Goal: Information Seeking & Learning: Learn about a topic

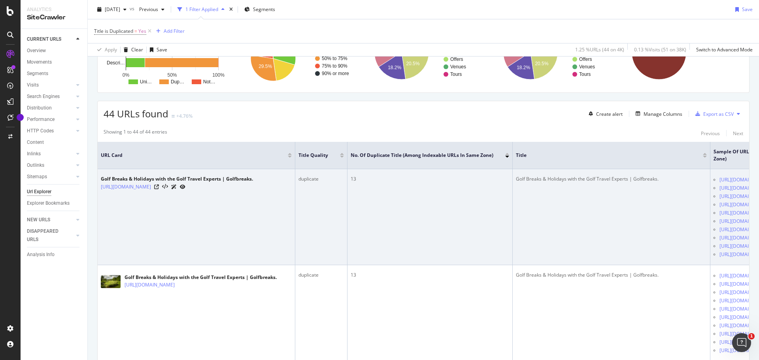
scroll to position [158, 0]
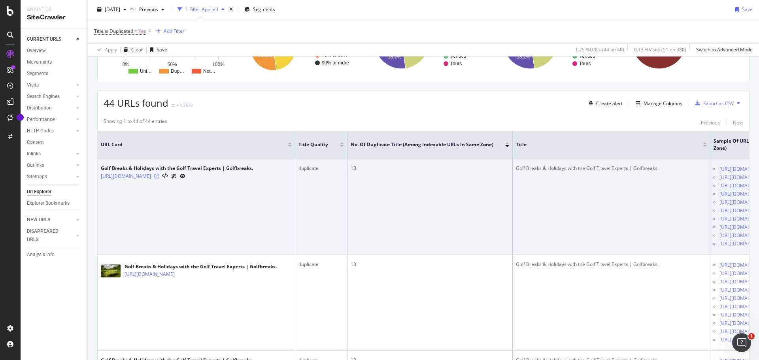
click at [159, 178] on icon at bounding box center [156, 176] width 5 height 5
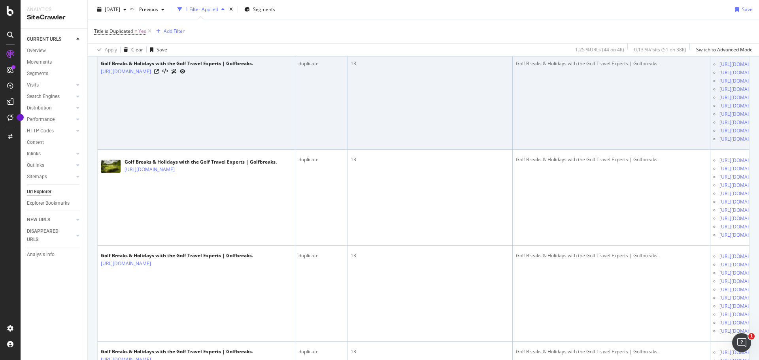
scroll to position [277, 0]
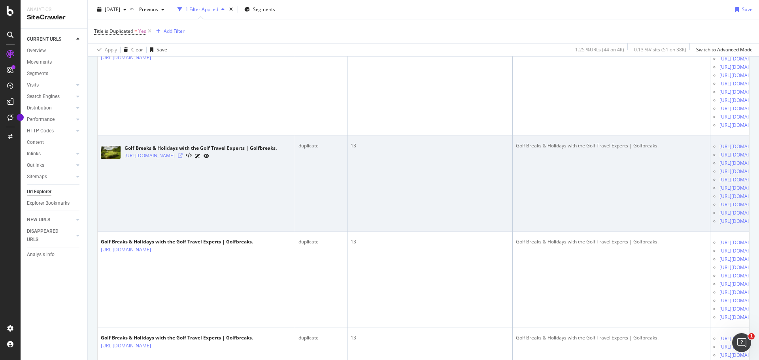
click at [183, 158] on icon at bounding box center [180, 155] width 5 height 5
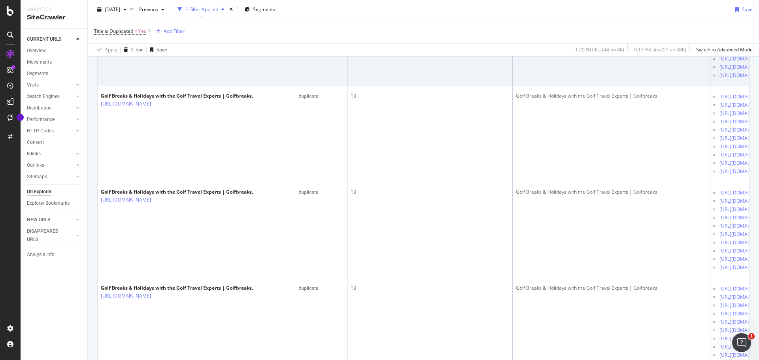
scroll to position [514, 0]
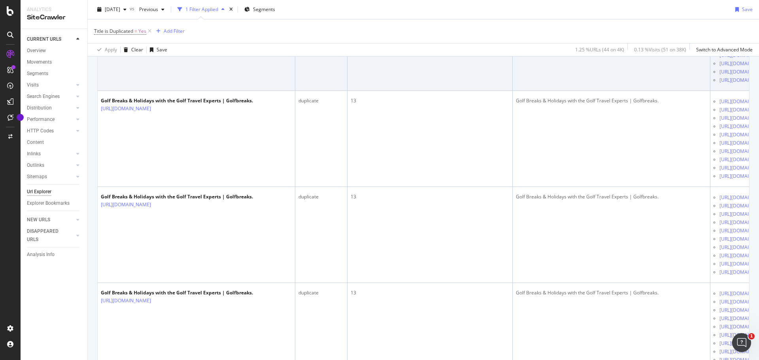
click at [159, 15] on icon at bounding box center [156, 12] width 5 height 5
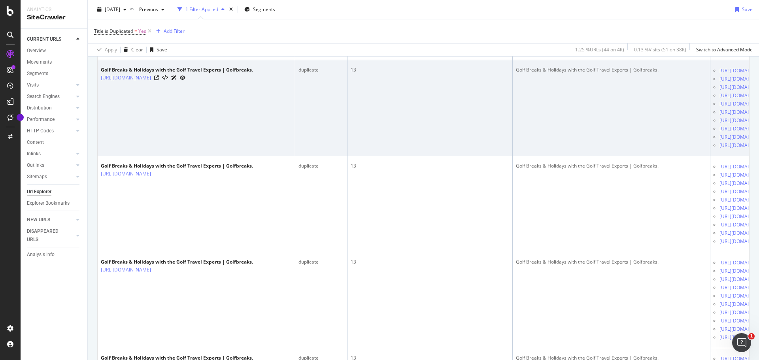
scroll to position [546, 0]
click at [220, 81] on div "[URL][DOMAIN_NAME]" at bounding box center [177, 77] width 152 height 8
click at [159, 80] on icon at bounding box center [156, 77] width 5 height 5
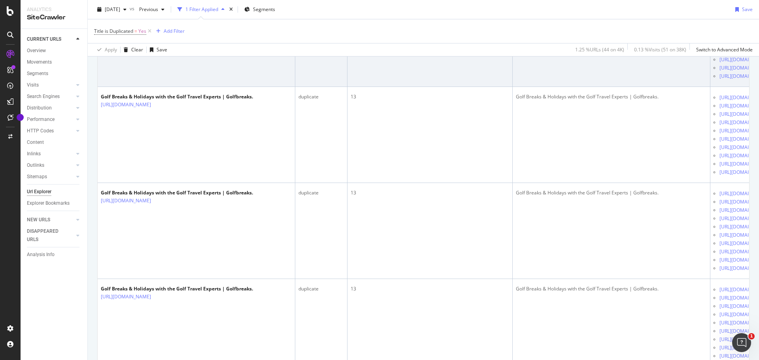
scroll to position [506, 0]
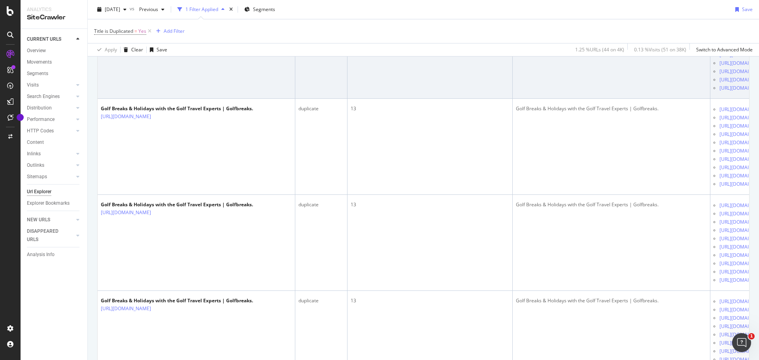
click at [151, 25] on link "[URL][DOMAIN_NAME]" at bounding box center [126, 21] width 50 height 8
click at [159, 23] on icon at bounding box center [156, 20] width 5 height 5
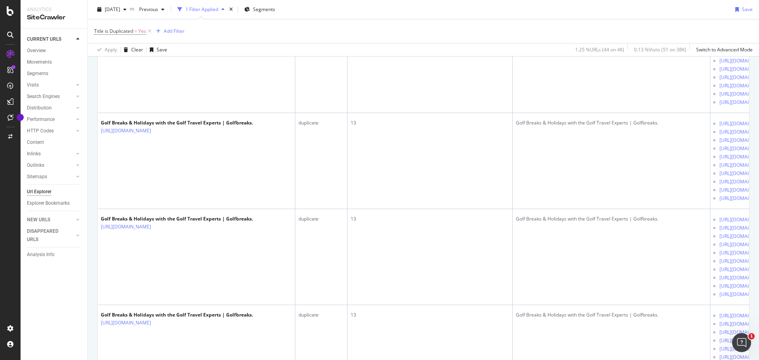
scroll to position [704, 0]
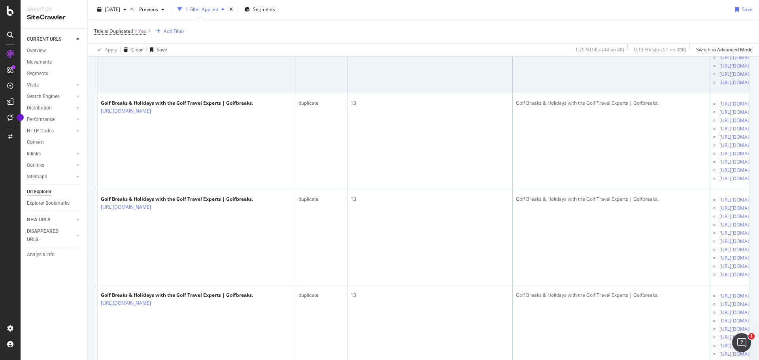
click at [159, 17] on icon at bounding box center [156, 15] width 5 height 5
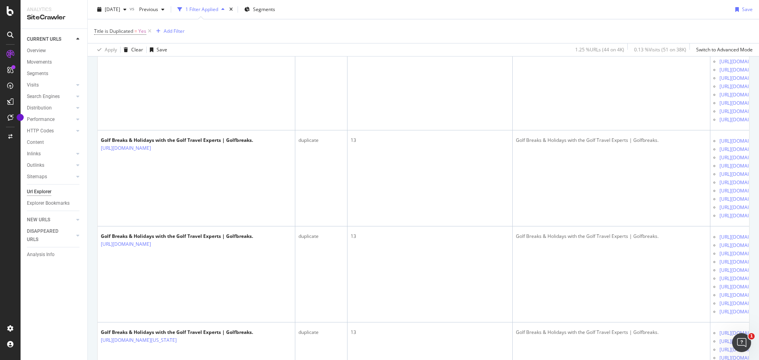
scroll to position [862, 0]
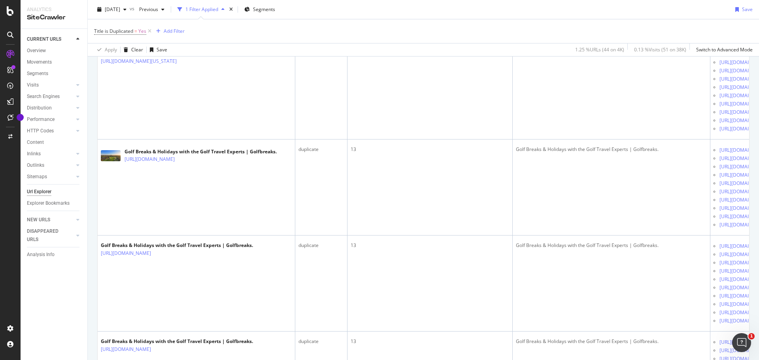
scroll to position [1139, 0]
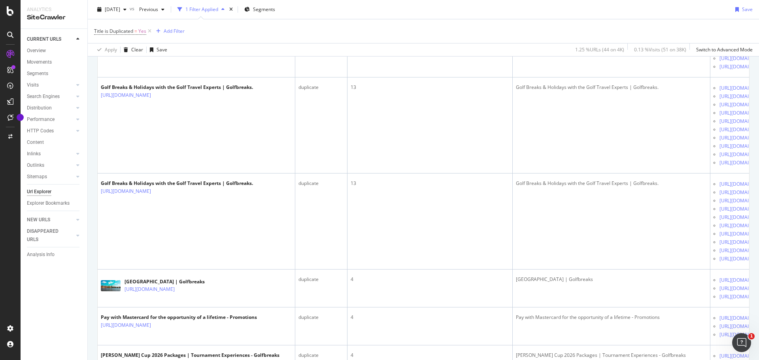
scroll to position [1297, 0]
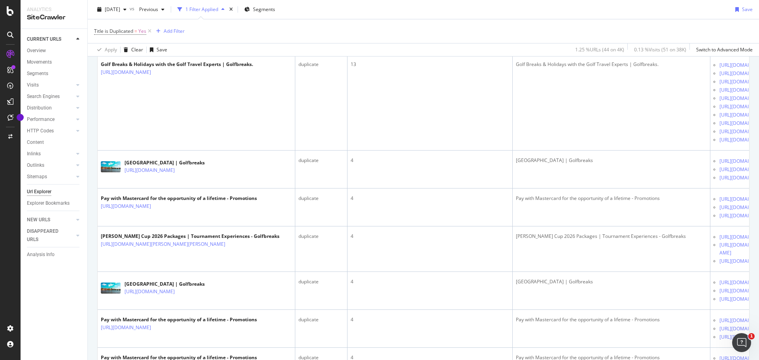
scroll to position [1416, 0]
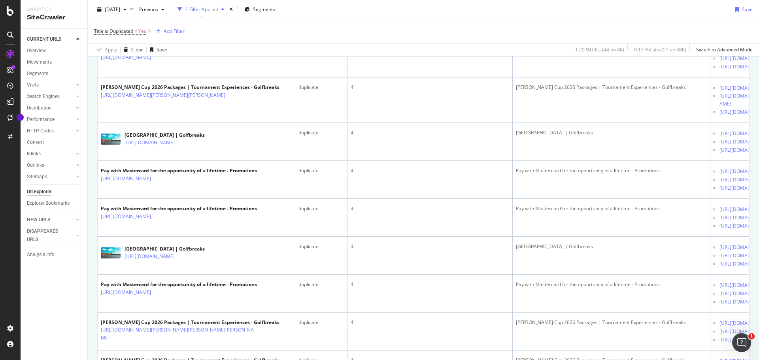
scroll to position [1574, 0]
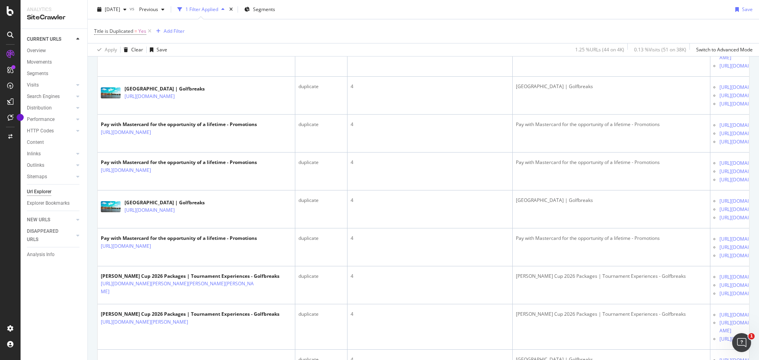
scroll to position [1693, 0]
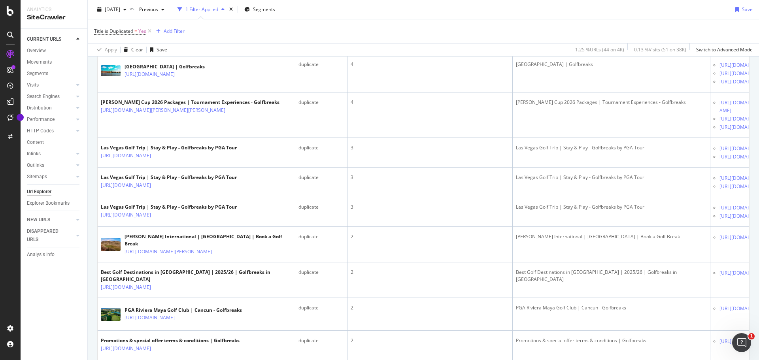
scroll to position [1930, 0]
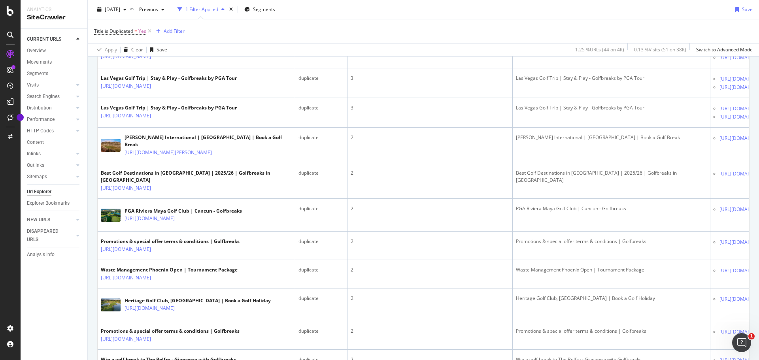
scroll to position [2009, 0]
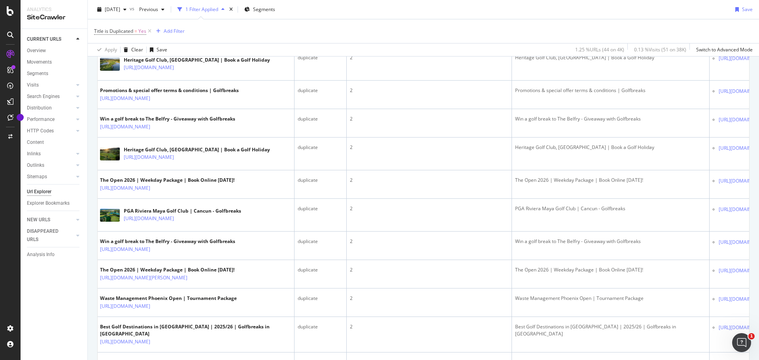
scroll to position [2207, 0]
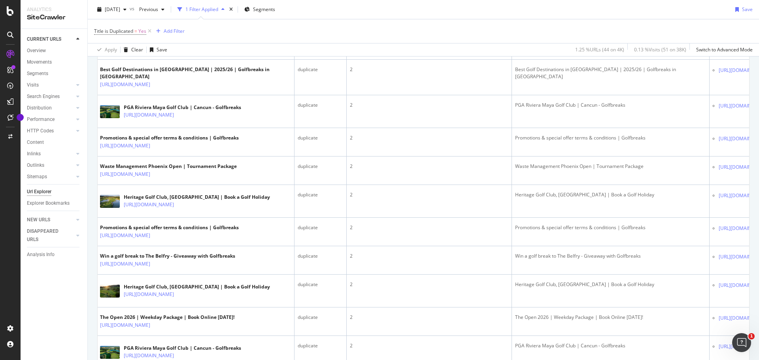
scroll to position [2088, 0]
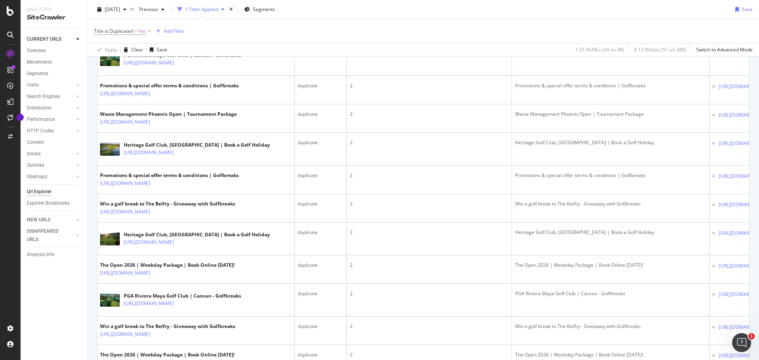
scroll to position [2168, 0]
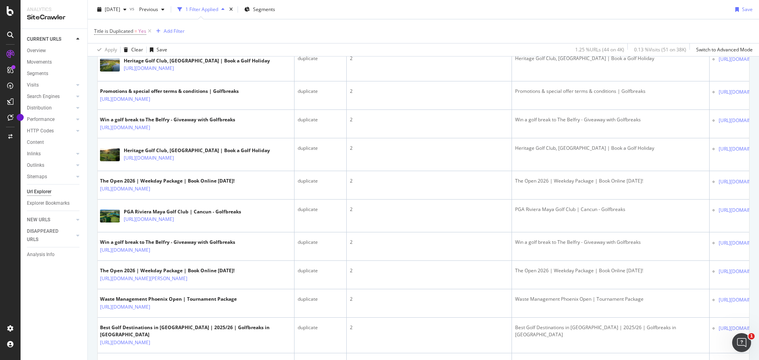
scroll to position [2247, 0]
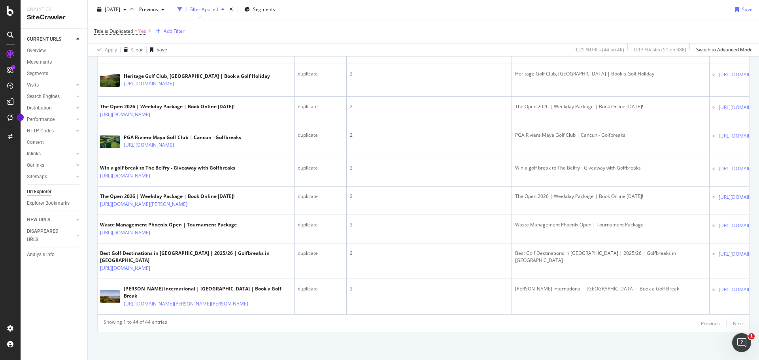
scroll to position [2761, 0]
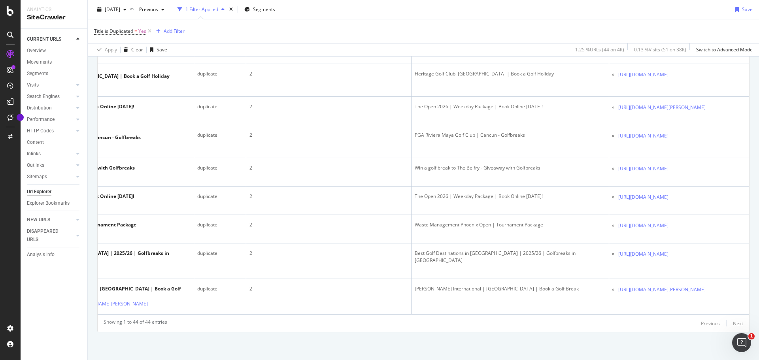
scroll to position [0, 123]
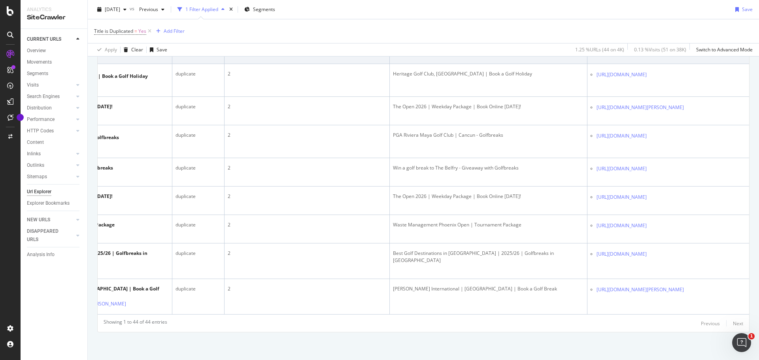
click at [655, 49] on icon at bounding box center [652, 46] width 5 height 5
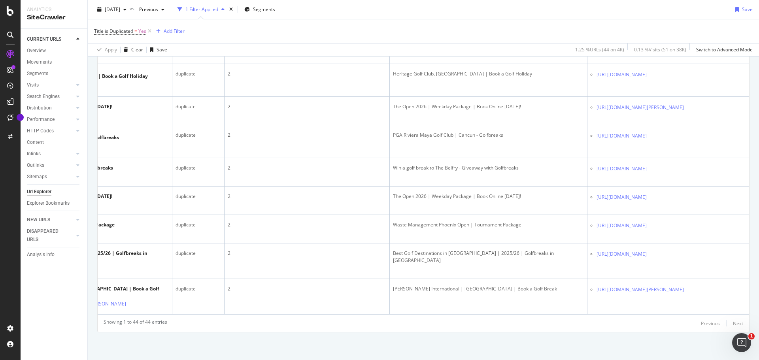
scroll to position [0, 0]
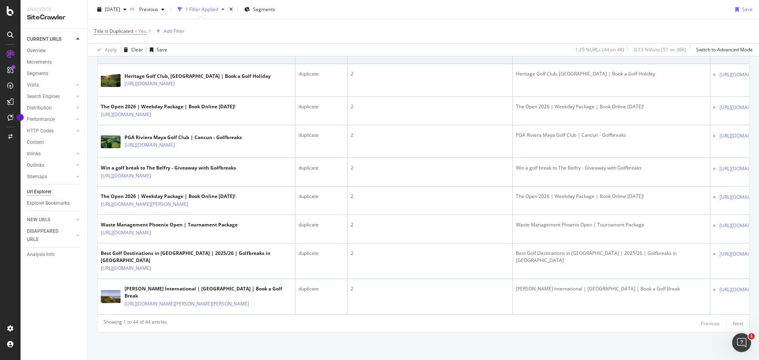
click at [159, 56] on icon at bounding box center [156, 53] width 5 height 5
